Goal: Navigation & Orientation: Find specific page/section

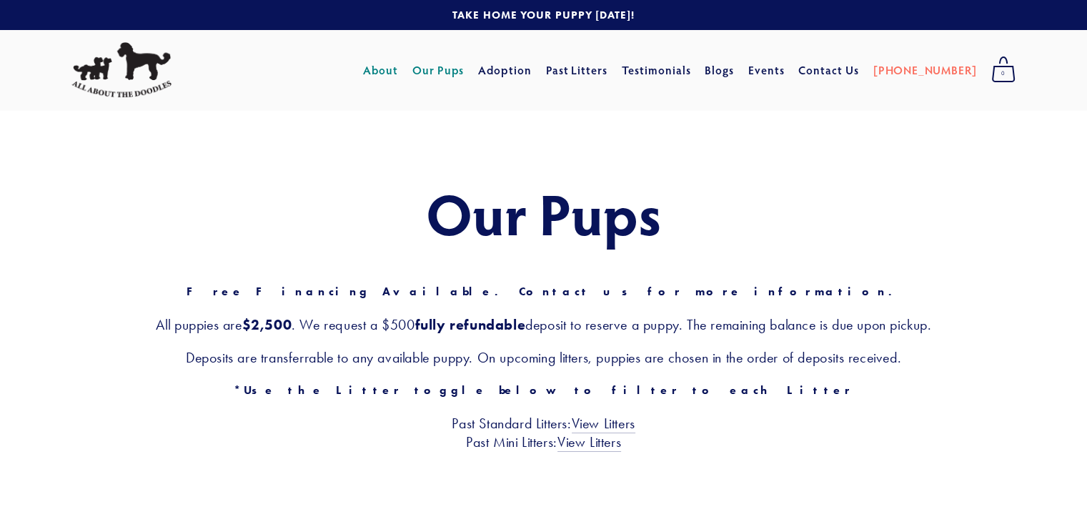
click at [398, 66] on link "About" at bounding box center [380, 70] width 35 height 26
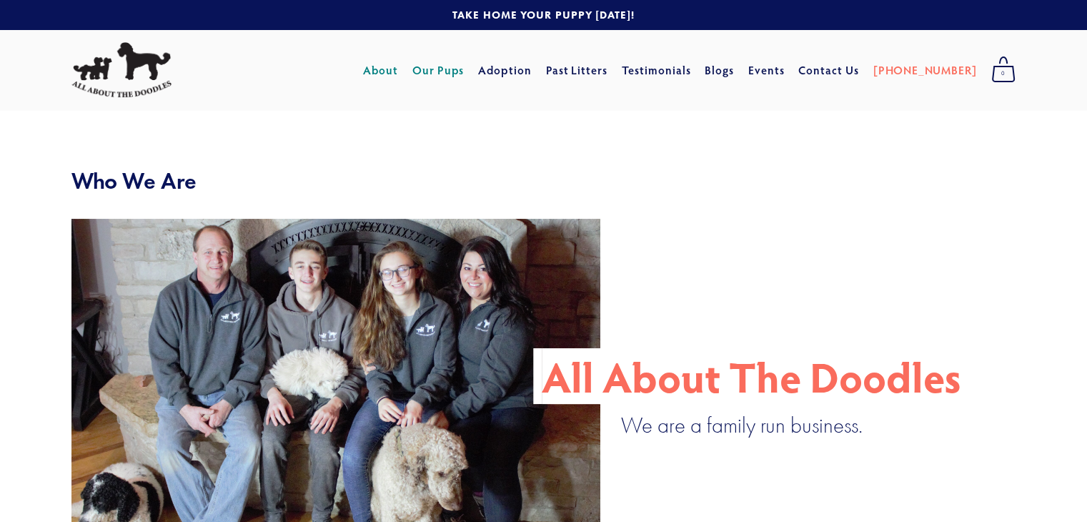
click at [457, 69] on link "Our Pups" at bounding box center [438, 70] width 52 height 26
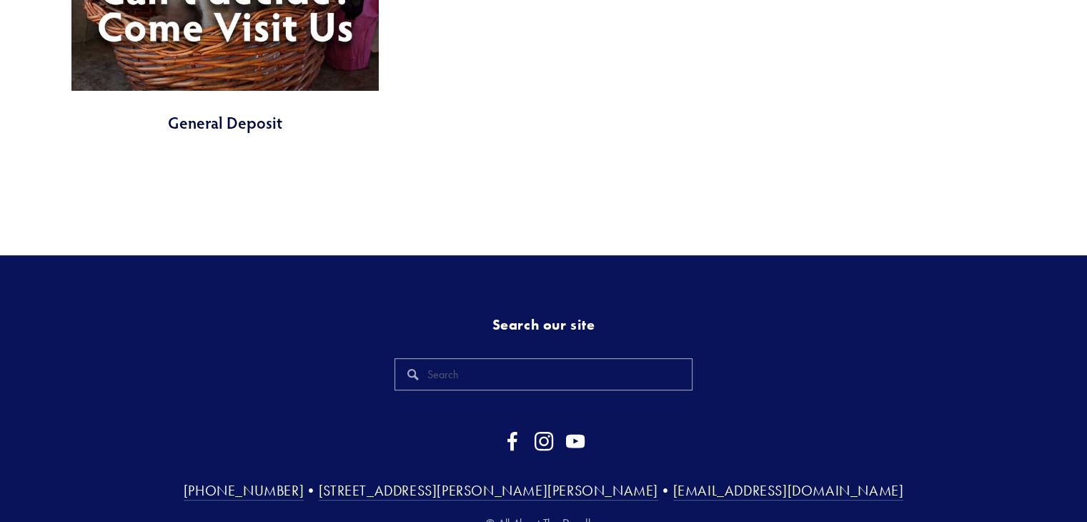
scroll to position [5855, 0]
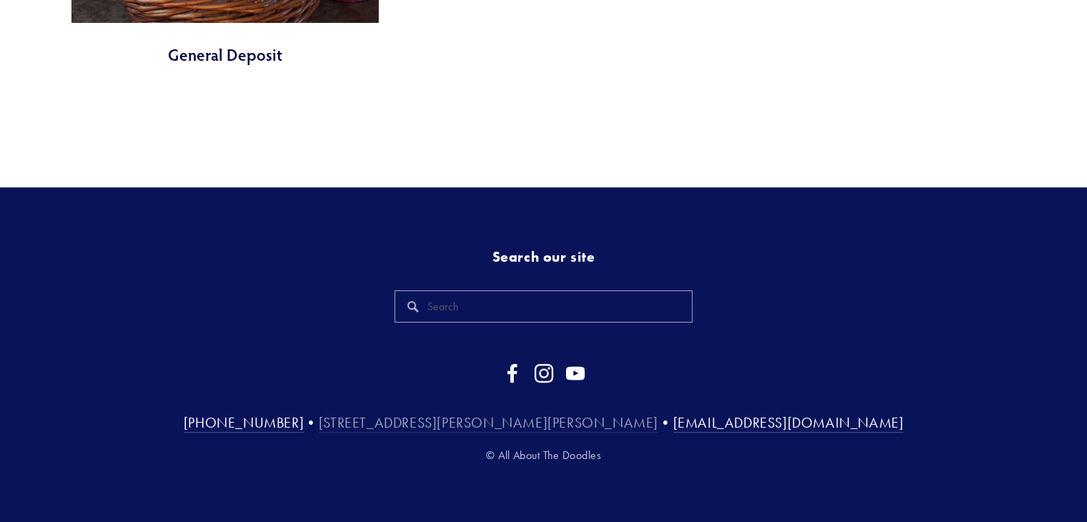
click at [528, 424] on link "[STREET_ADDRESS][PERSON_NAME][PERSON_NAME]" at bounding box center [488, 423] width 339 height 19
